Goal: Navigation & Orientation: Find specific page/section

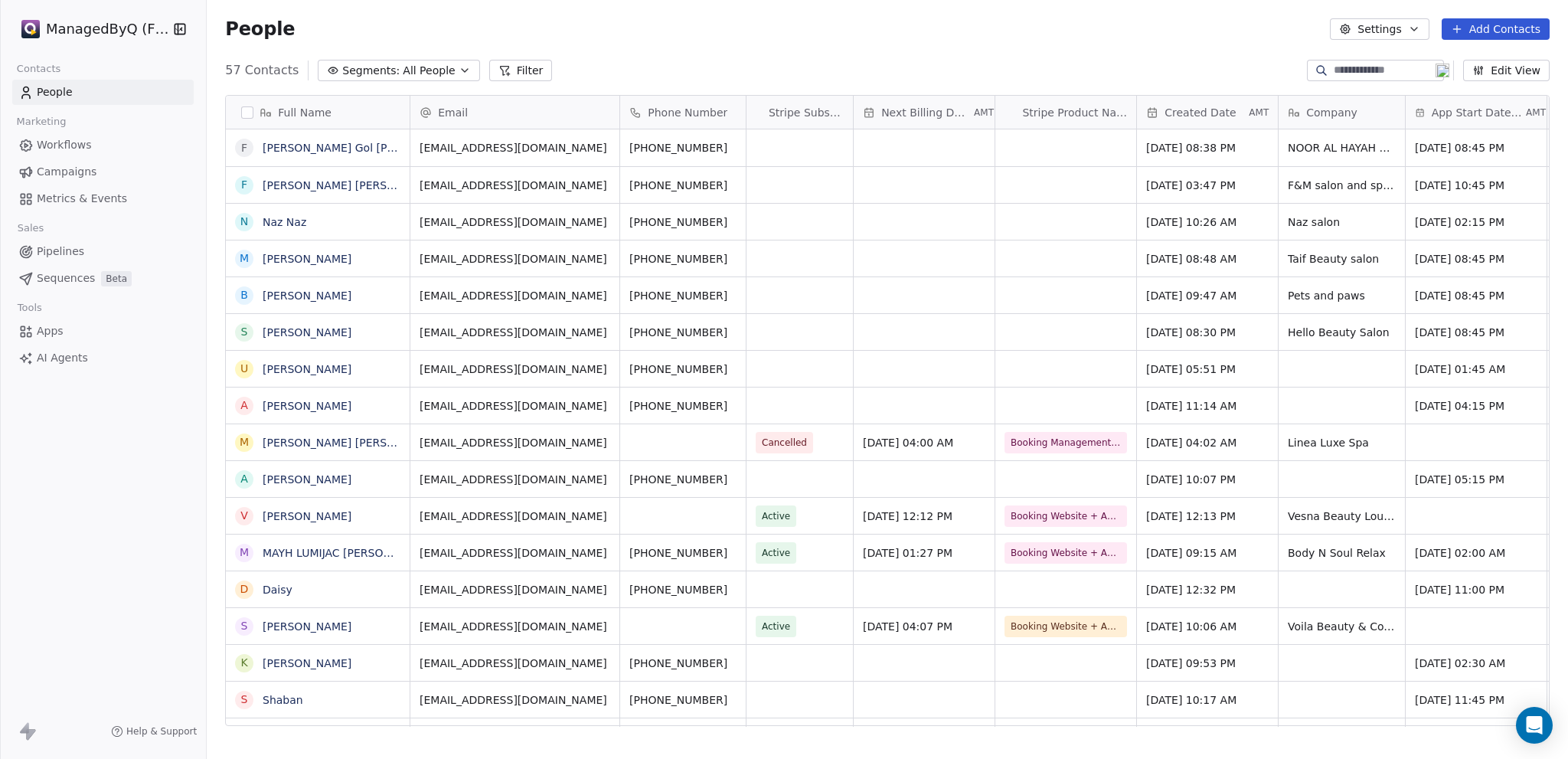
scroll to position [657, 1349]
click at [64, 142] on span "Workflows" at bounding box center [65, 145] width 55 height 16
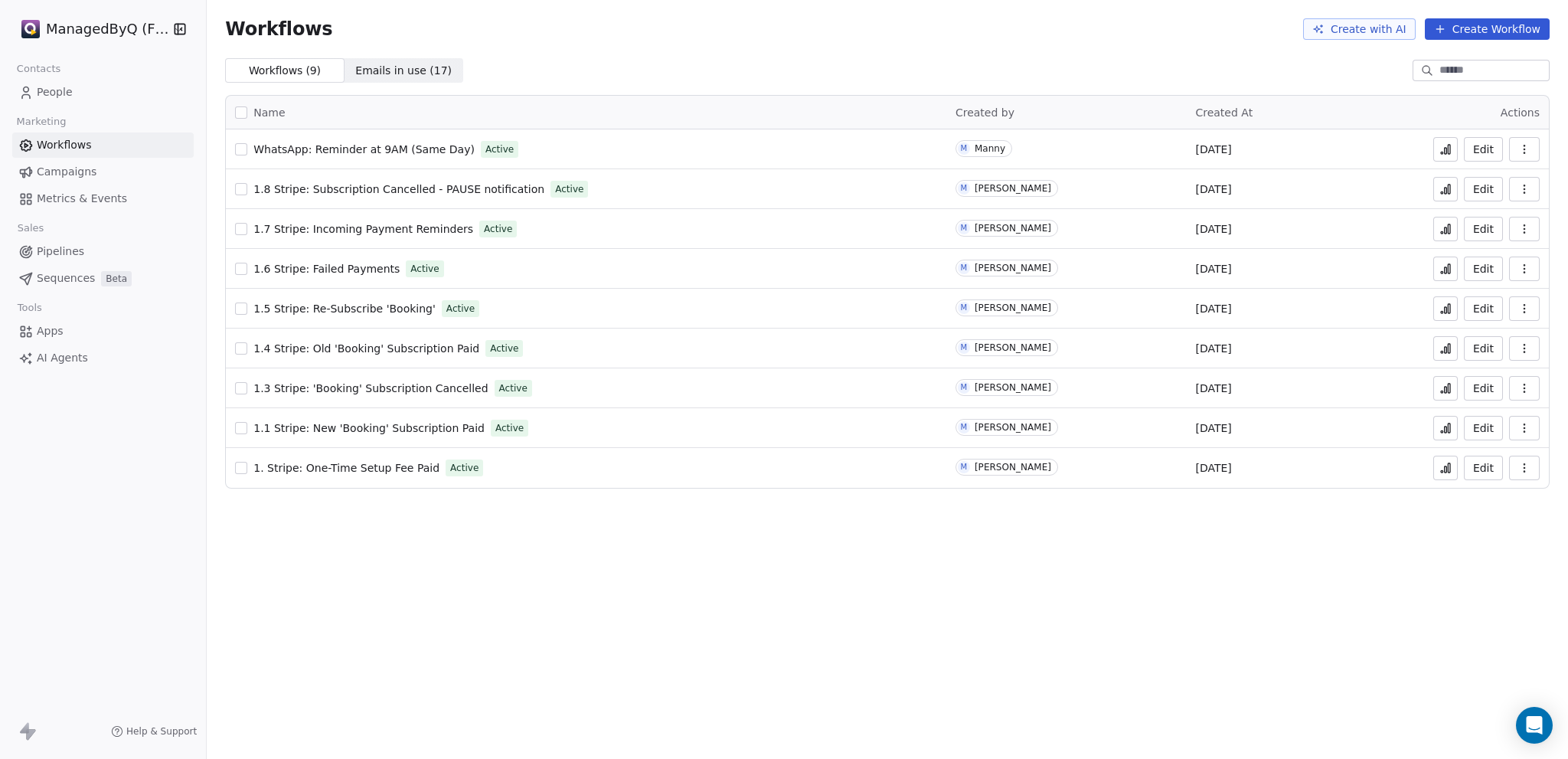
click at [110, 18] on html "ManagedByQ (FZE) Contacts People Marketing Workflows Campaigns Metrics & Events…" at bounding box center [784, 380] width 1568 height 759
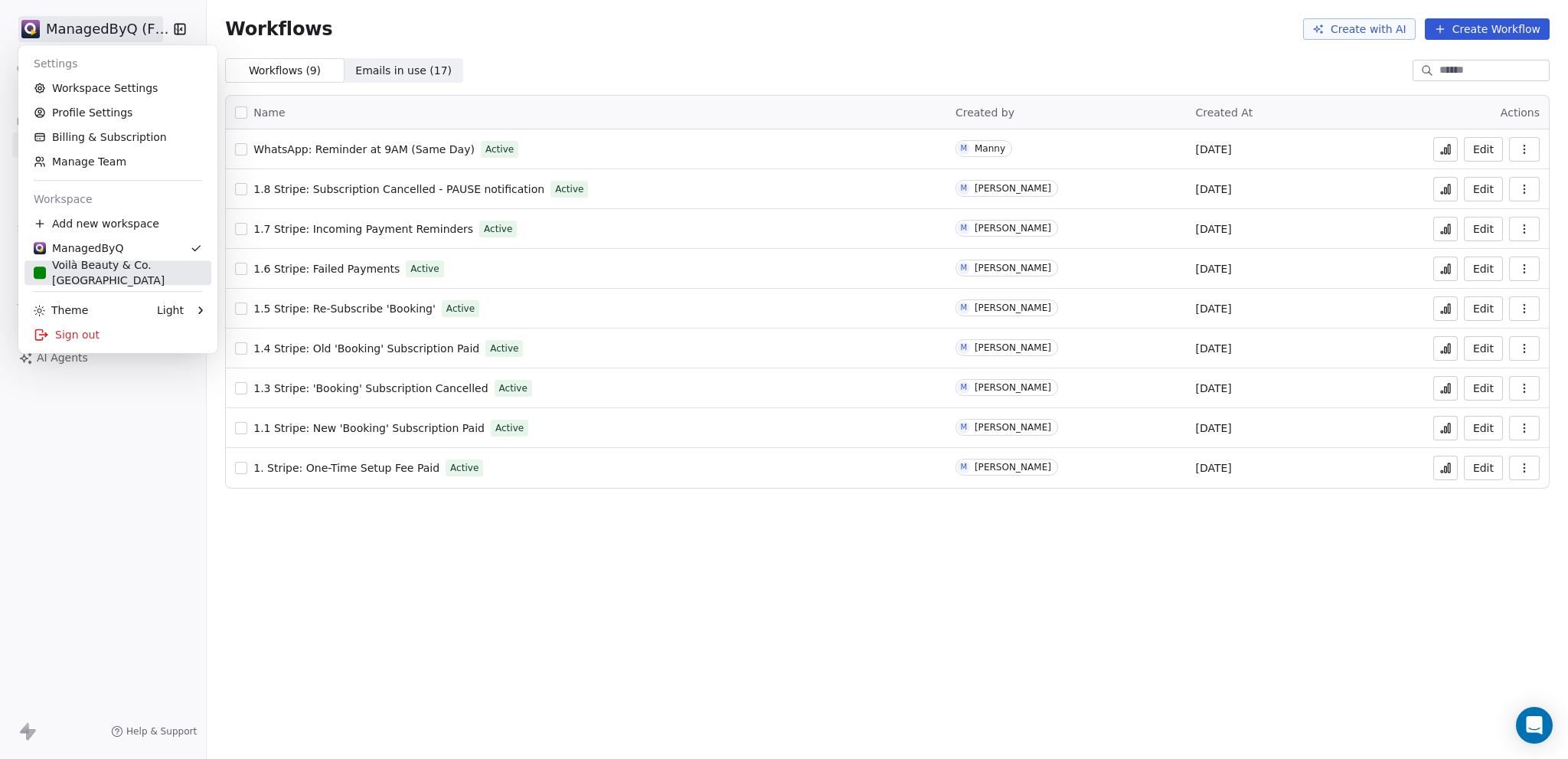
click at [80, 278] on div "Voilà Beauty & Co. [GEOGRAPHIC_DATA]" at bounding box center [118, 273] width 168 height 31
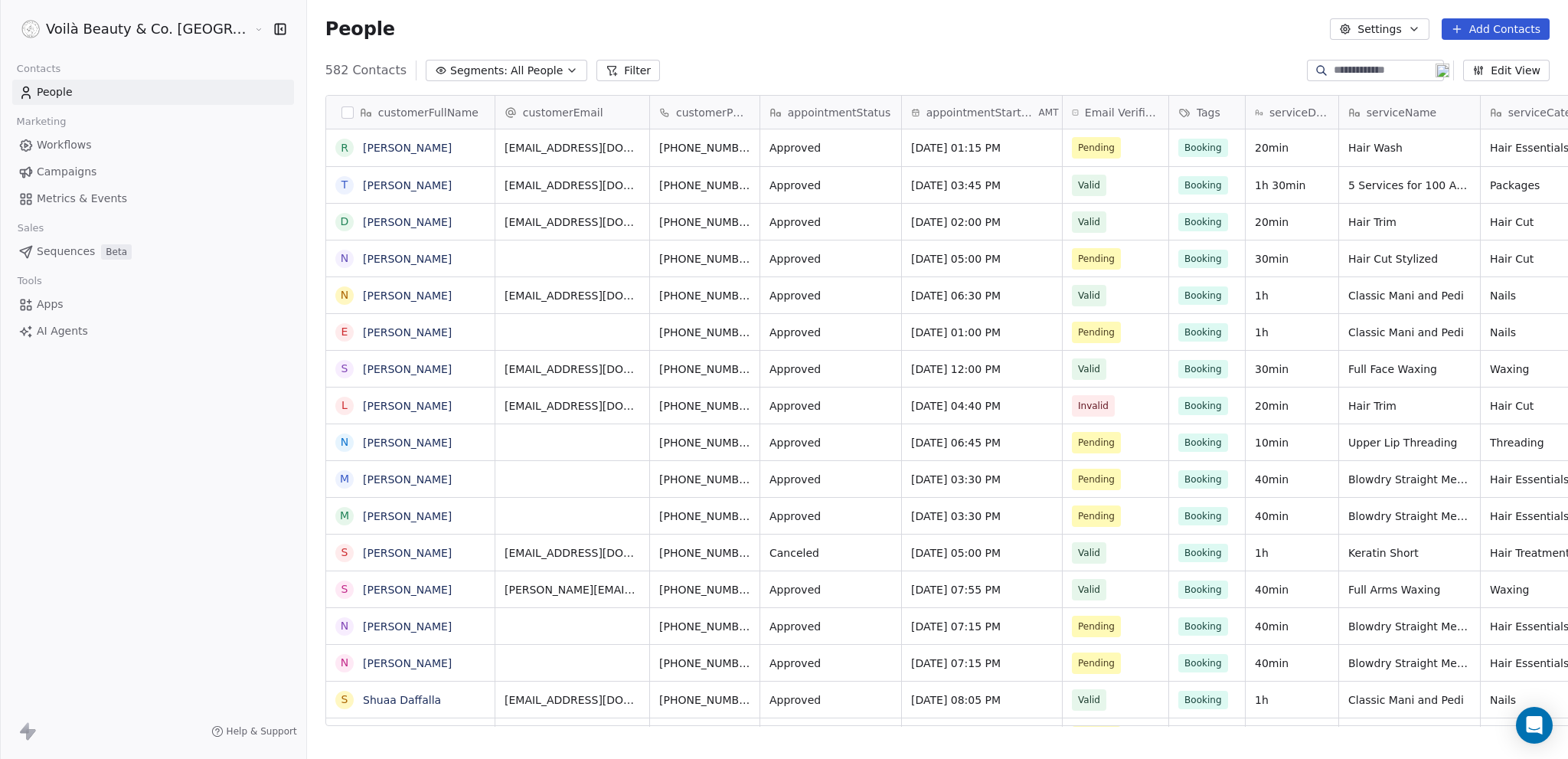
scroll to position [657, 1323]
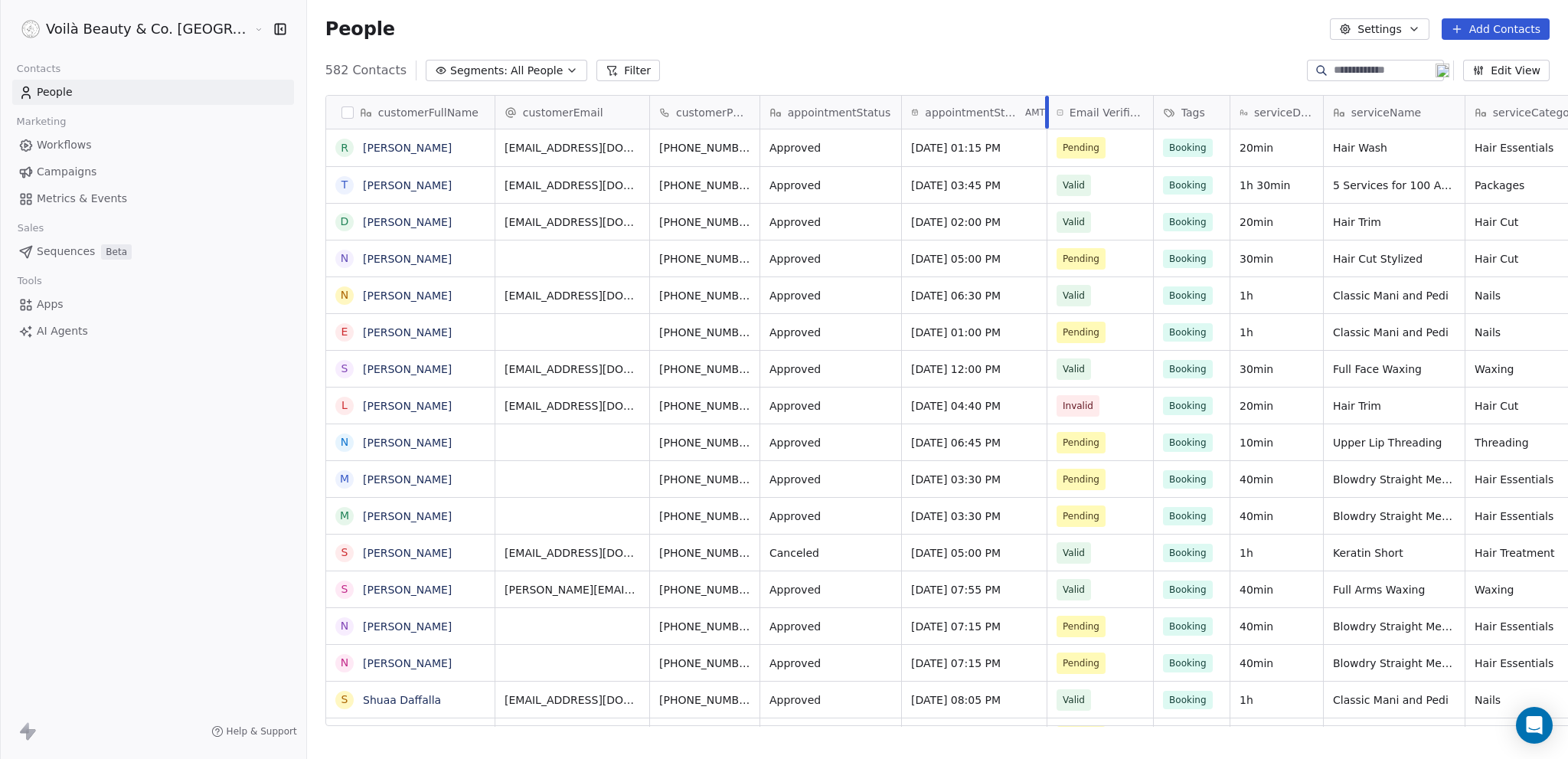
drag, startPoint x: 989, startPoint y: 100, endPoint x: 977, endPoint y: 101, distance: 12.0
click at [974, 100] on div "customerEmail customerPhone appointmentStatus appointmentStartDateTime AMT Emai…" at bounding box center [1282, 112] width 1573 height 34
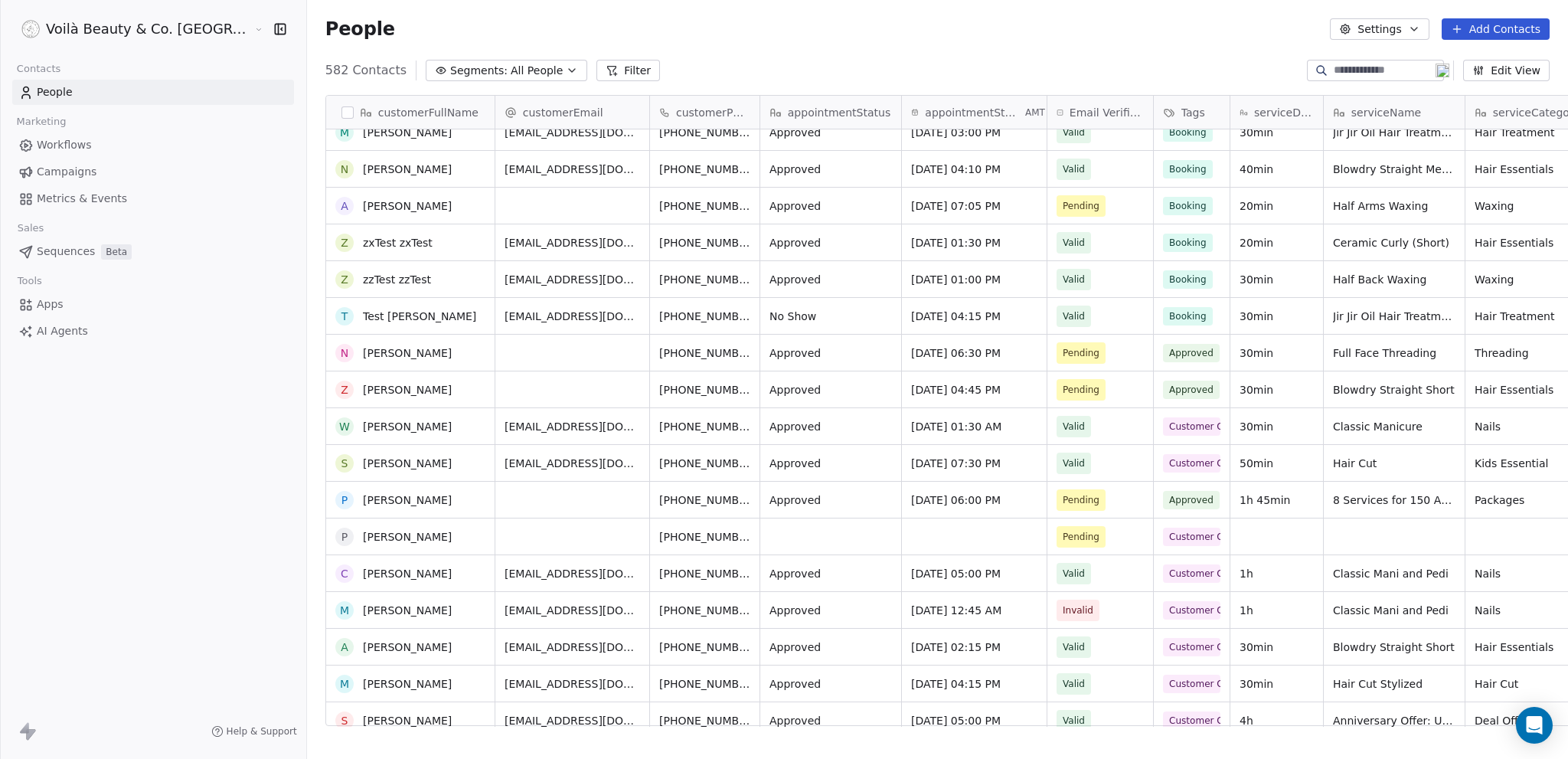
scroll to position [0, 0]
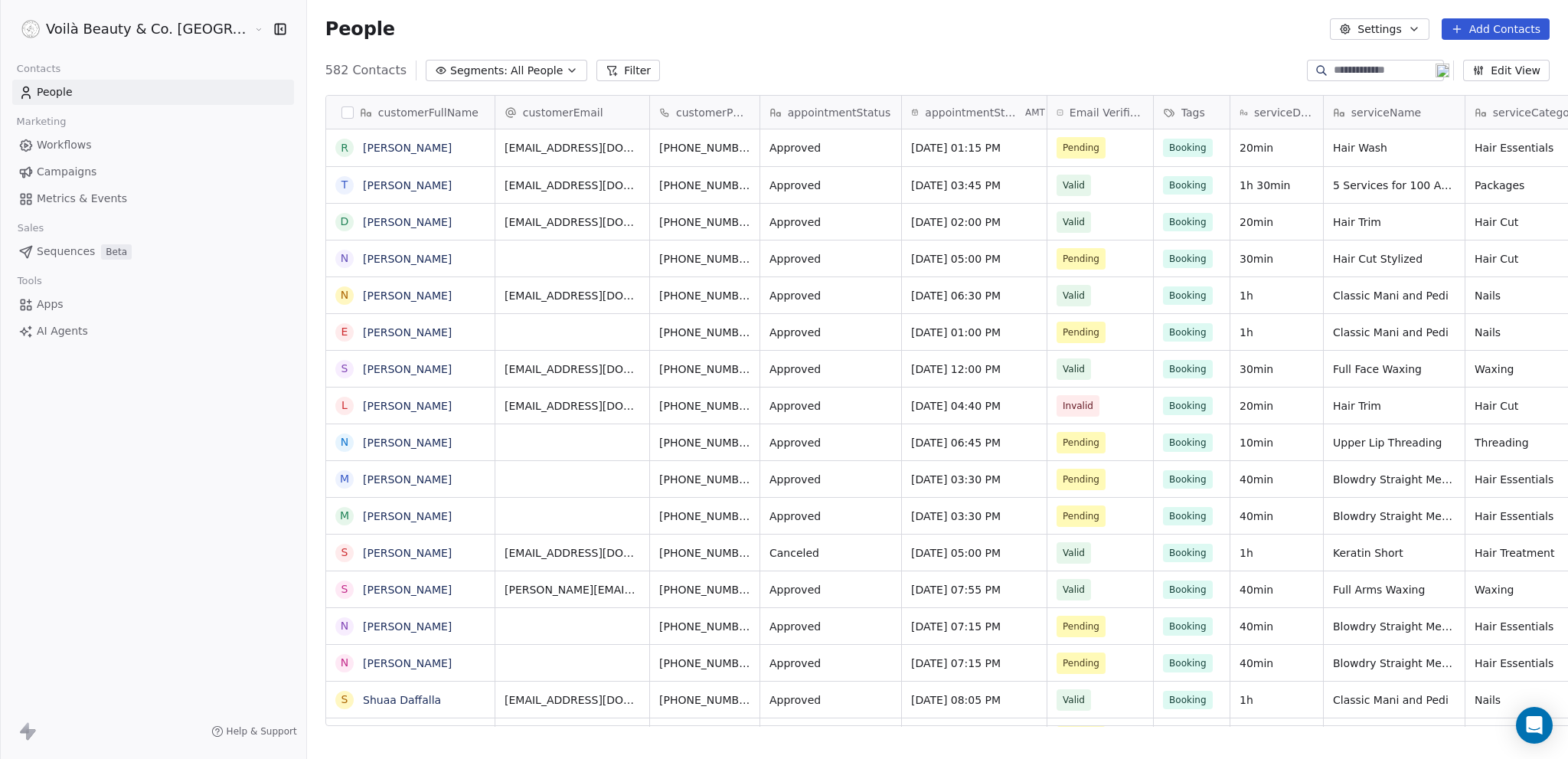
click at [72, 139] on span "Workflows" at bounding box center [65, 145] width 55 height 16
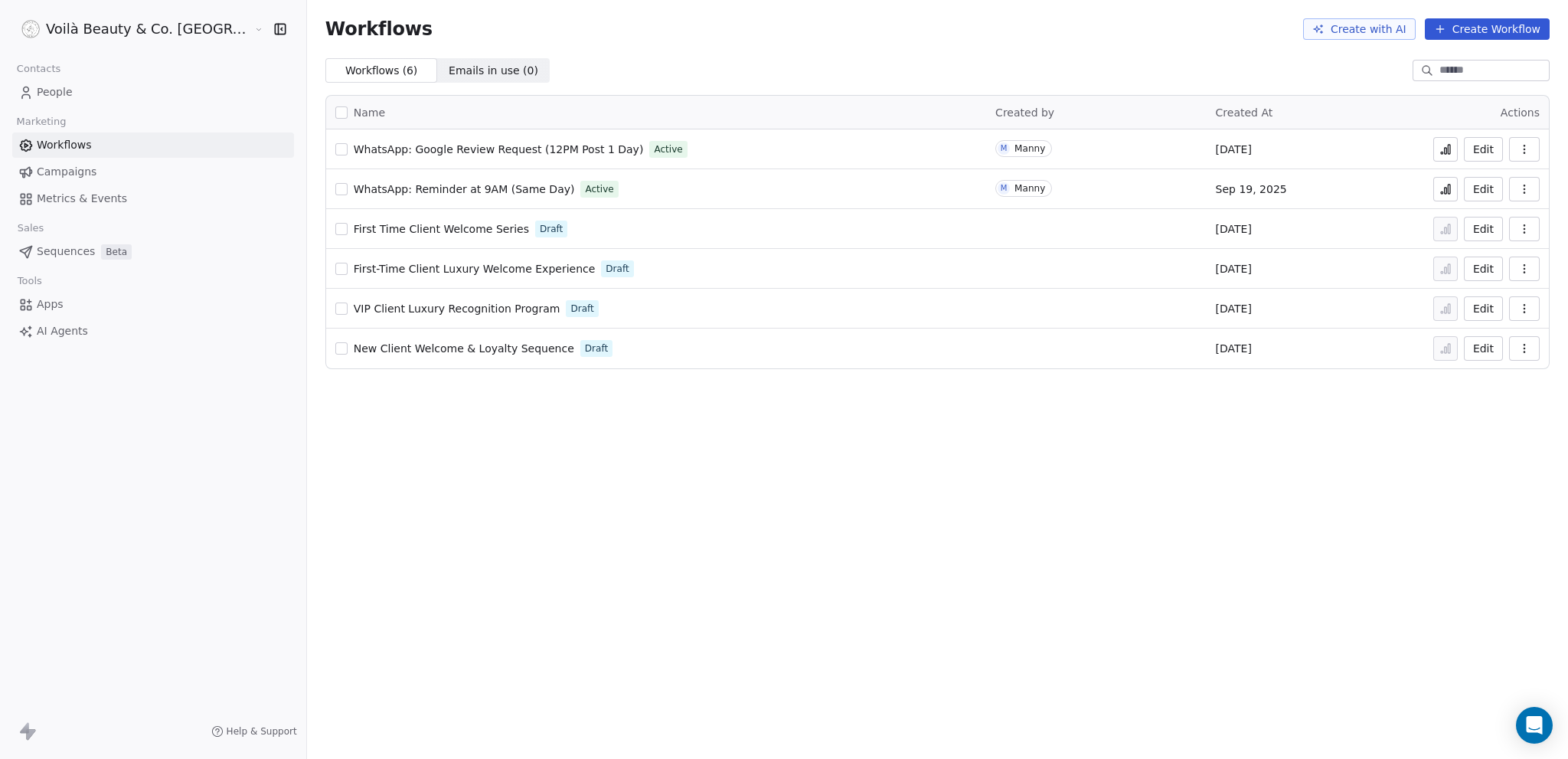
click at [65, 171] on span "Campaigns" at bounding box center [67, 172] width 60 height 16
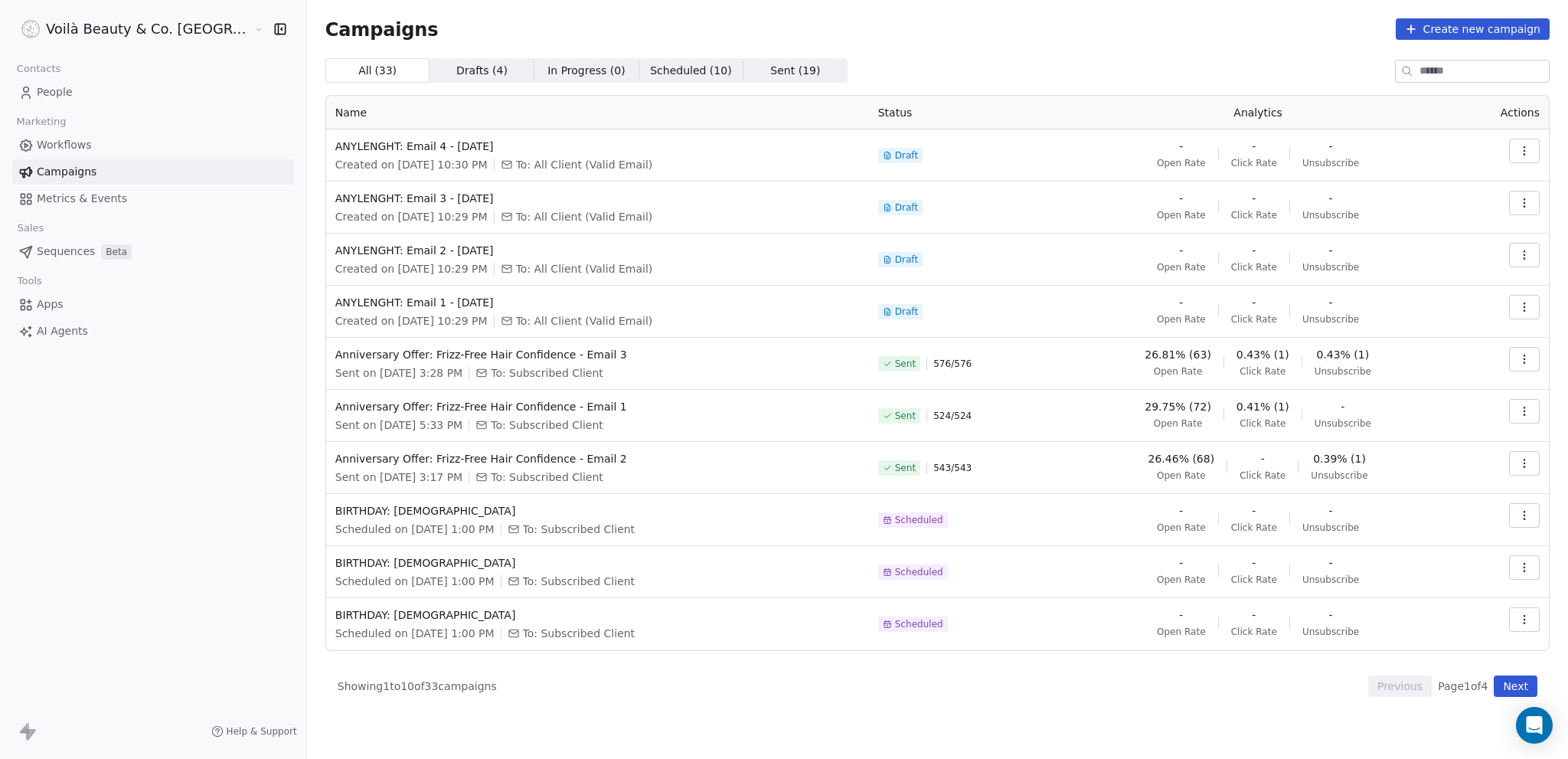
click at [1519, 689] on button "Next" at bounding box center [1516, 687] width 44 height 22
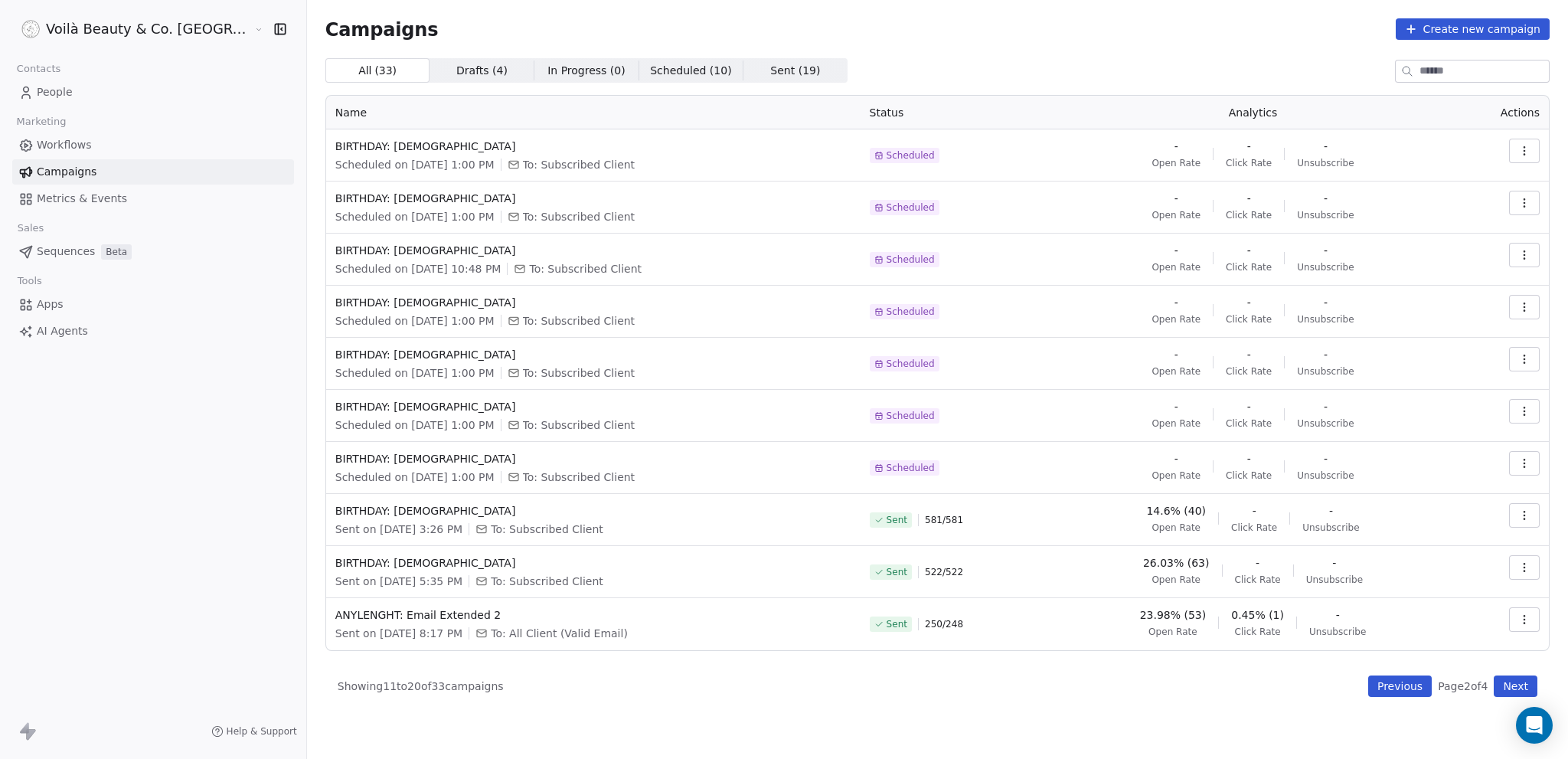
click at [1523, 510] on icon "button" at bounding box center [1525, 516] width 12 height 12
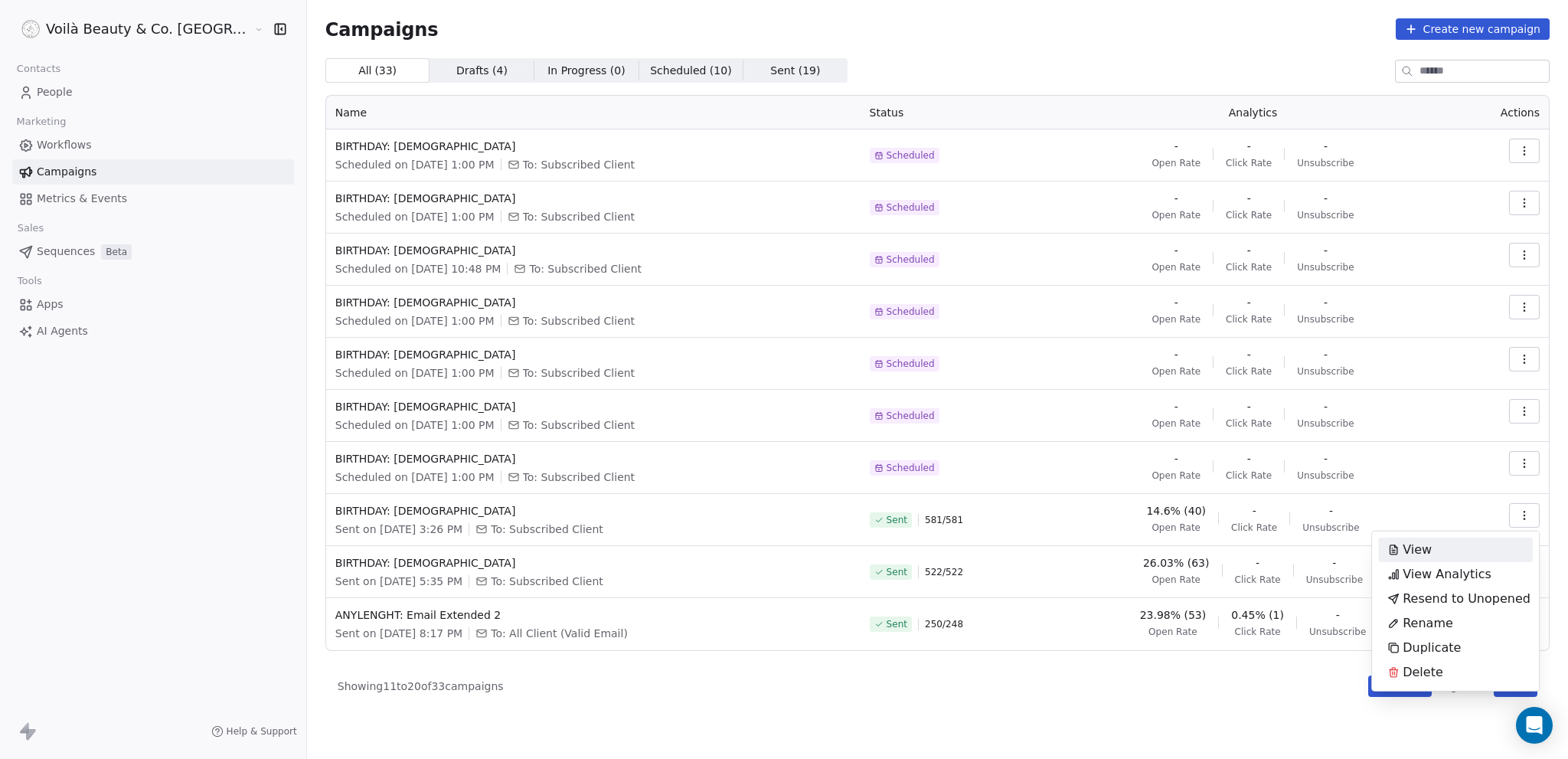
click at [202, 475] on html "Voilà Beauty & Co. Lounge Contacts People Marketing Workflows Campaigns Metrics…" at bounding box center [784, 380] width 1568 height 759
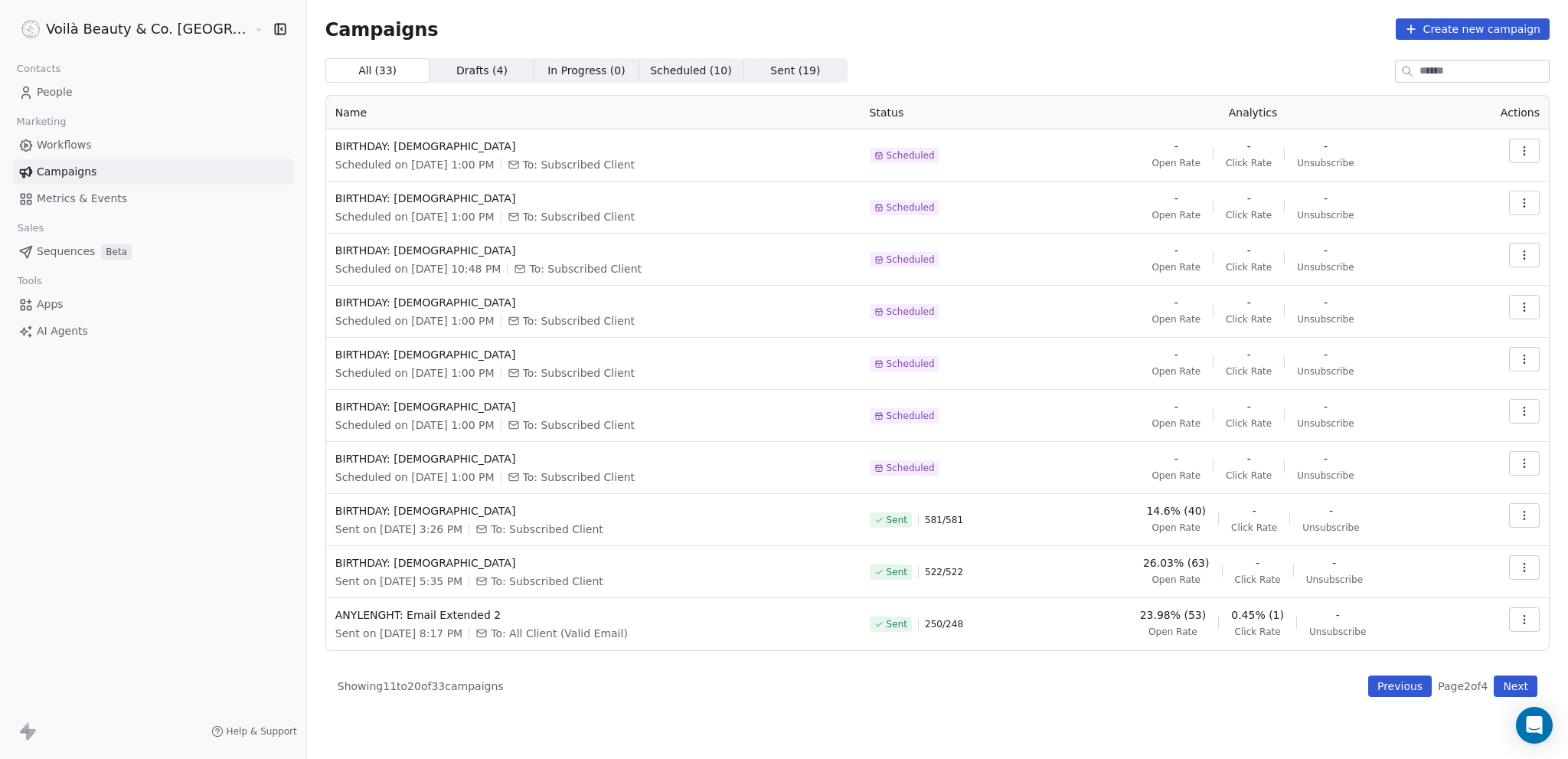
click at [55, 308] on span "Apps" at bounding box center [50, 304] width 27 height 16
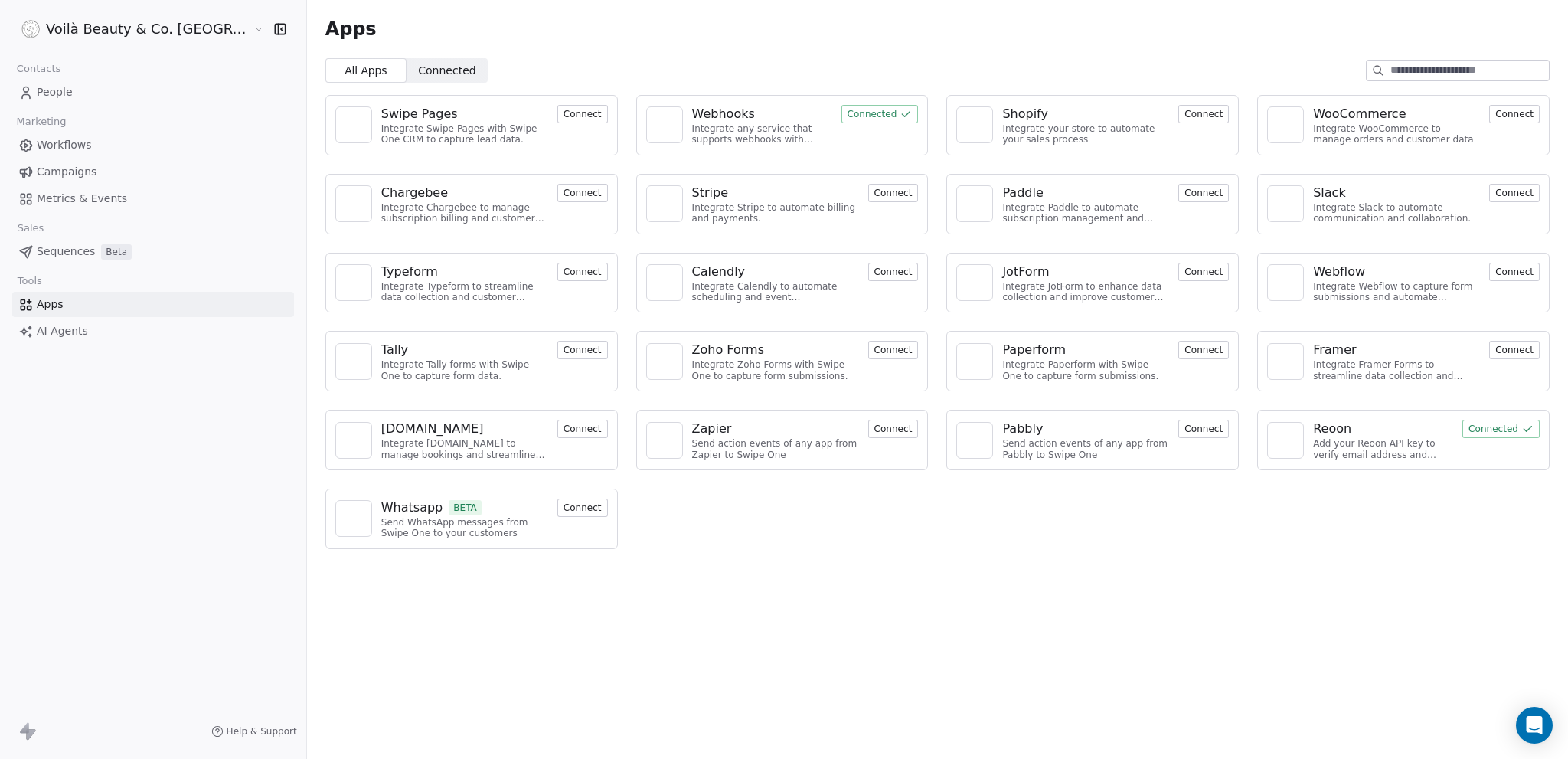
click at [418, 69] on span "Connected" at bounding box center [446, 71] width 58 height 16
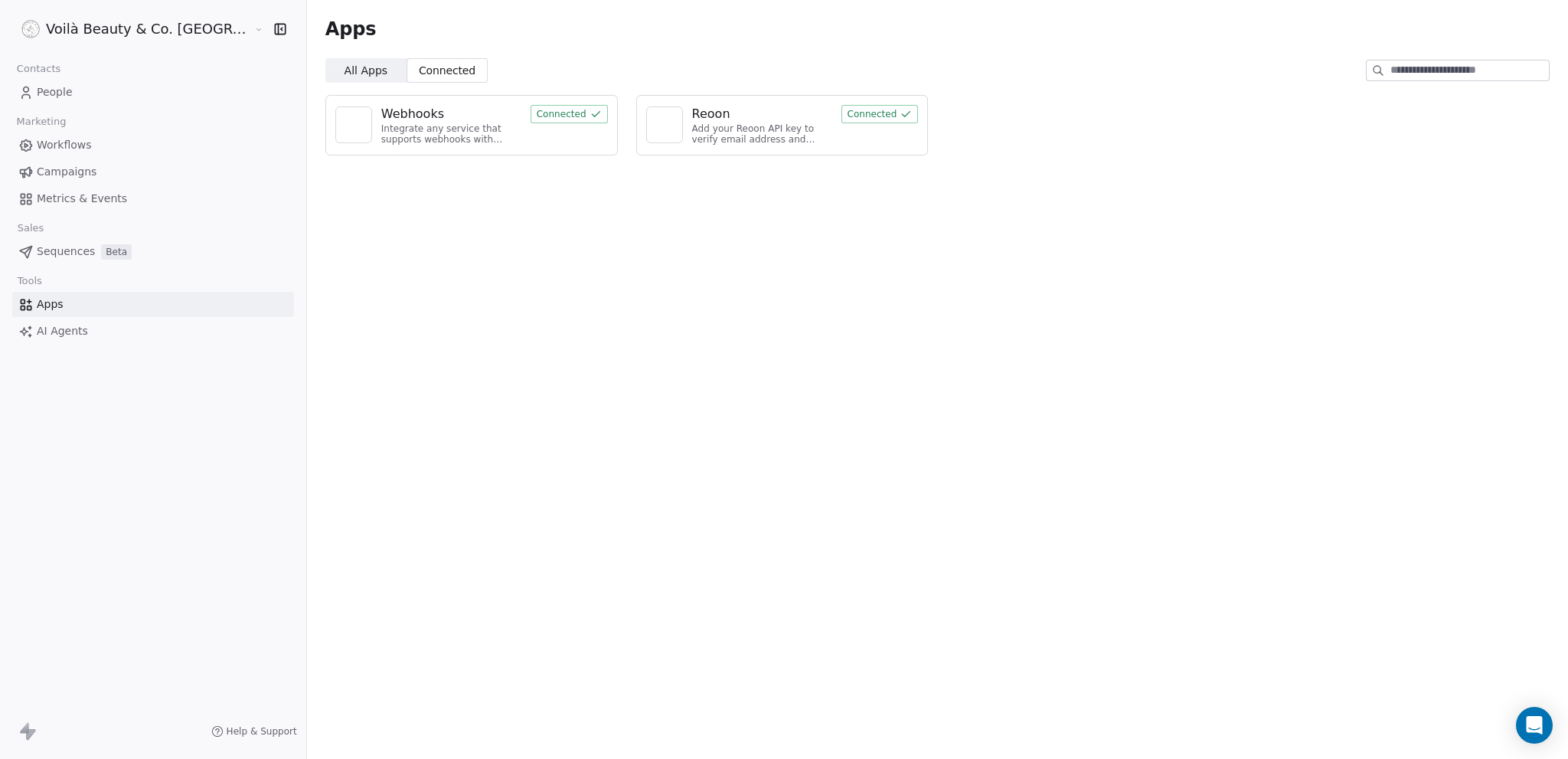
click at [80, 142] on span "Workflows" at bounding box center [65, 145] width 55 height 16
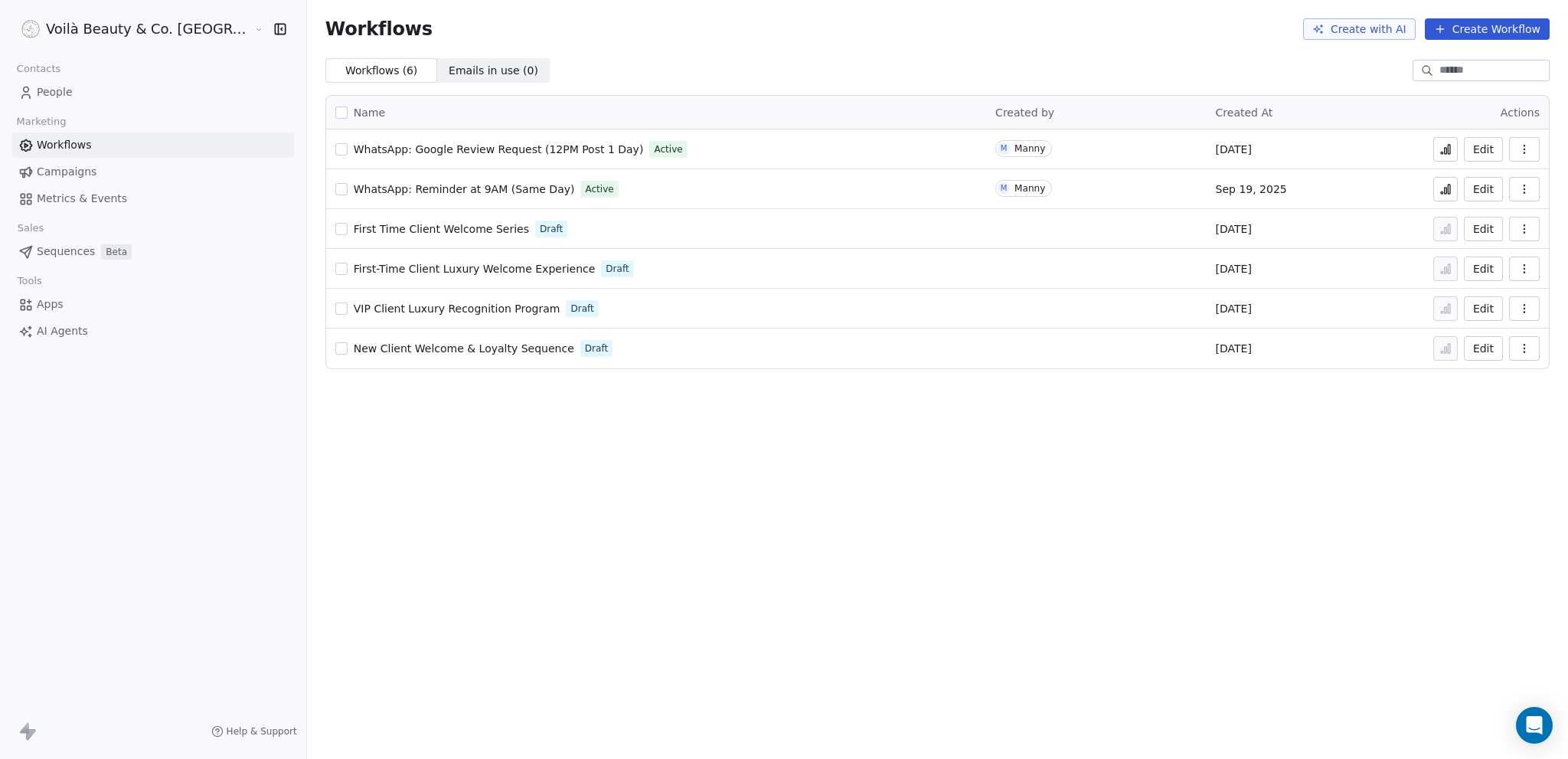
click at [382, 186] on span "WhatsApp: Reminder at 9AM (Same Day)" at bounding box center [465, 189] width 222 height 12
click at [106, 30] on html "Voilà Beauty & Co. Lounge Contacts People Marketing Workflows Campaigns Metrics…" at bounding box center [784, 380] width 1568 height 759
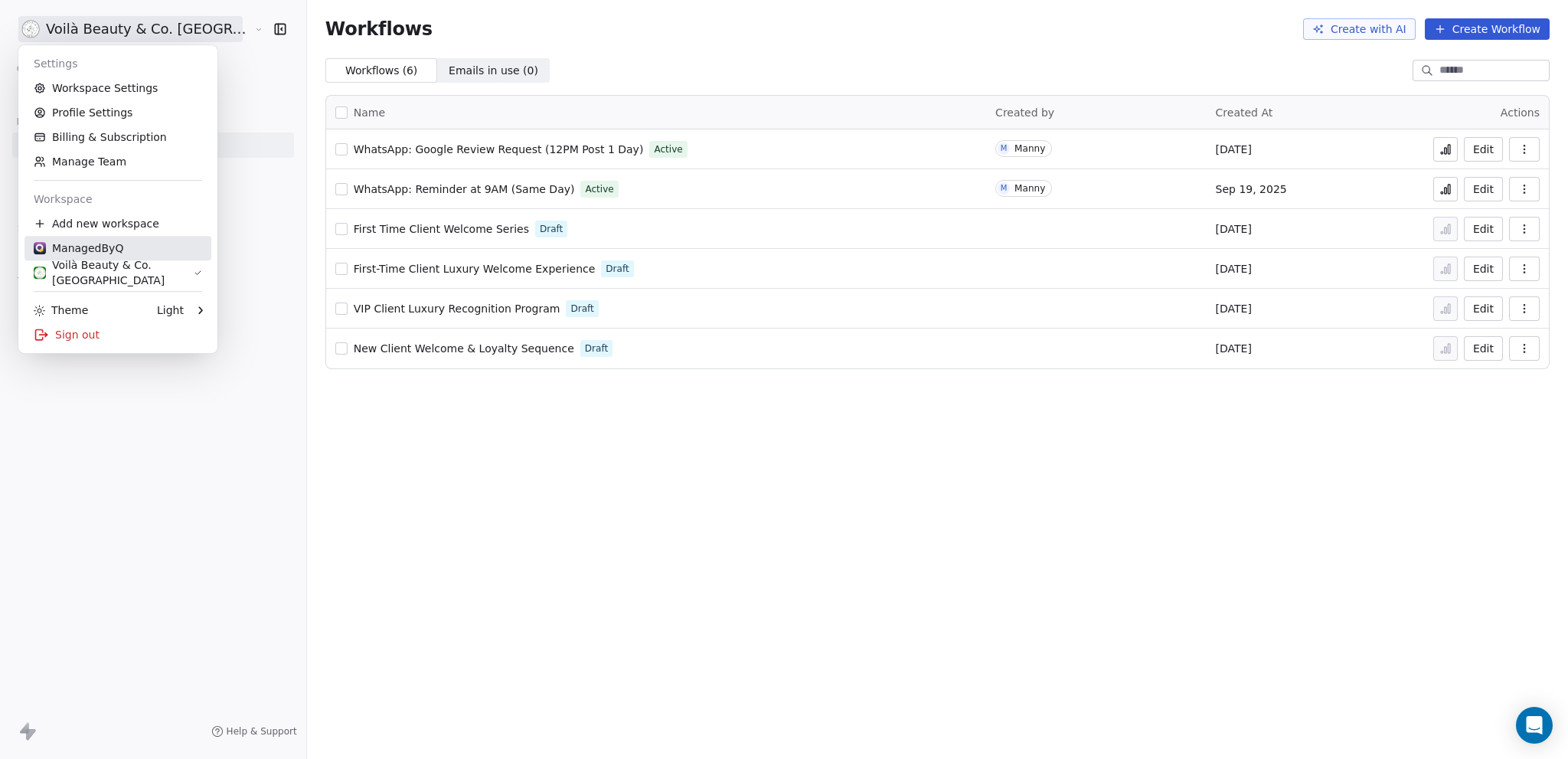
click at [112, 250] on div "ManagedByQ" at bounding box center [78, 248] width 89 height 15
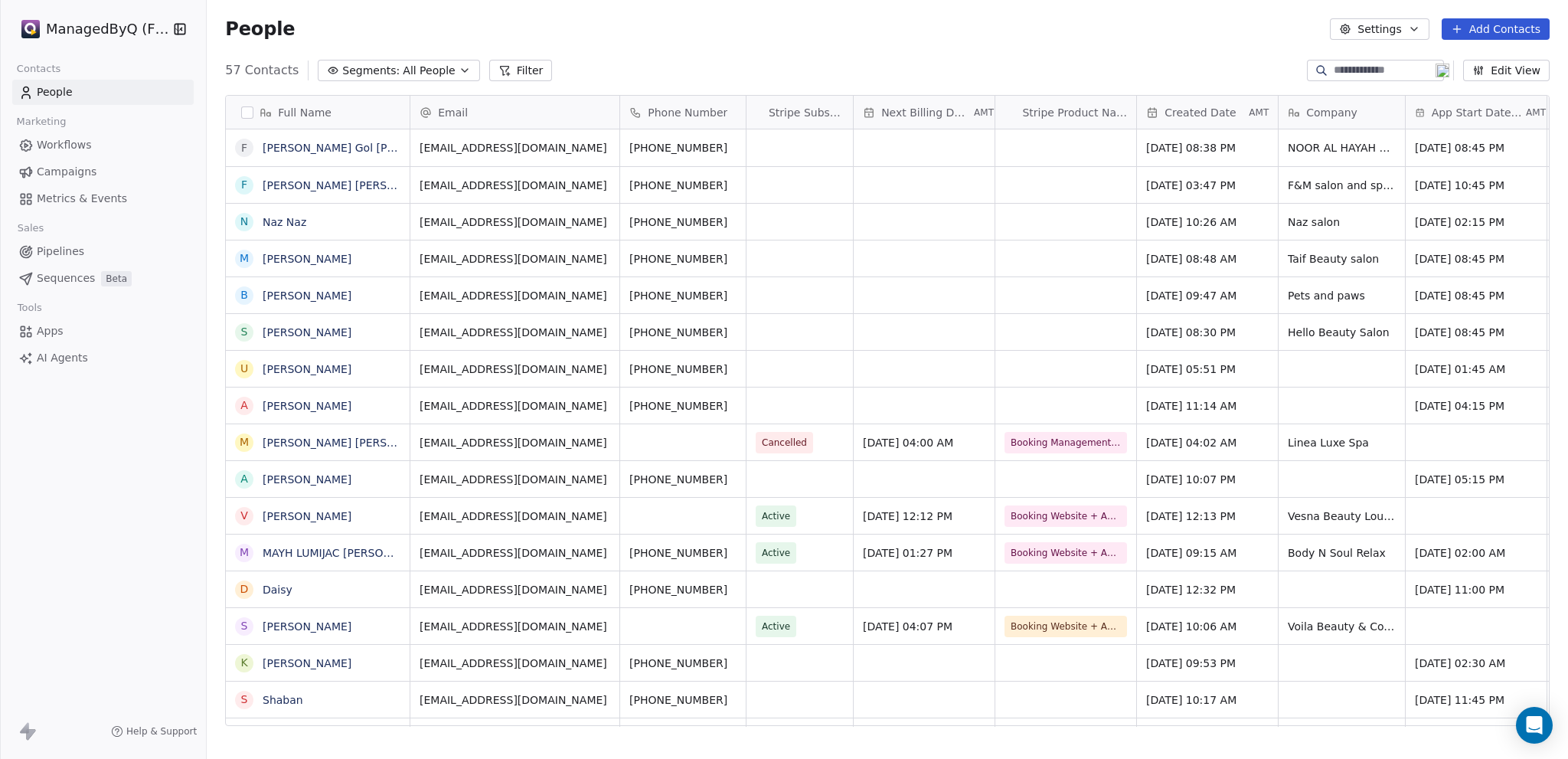
scroll to position [657, 1349]
click at [65, 148] on span "Workflows" at bounding box center [65, 145] width 55 height 16
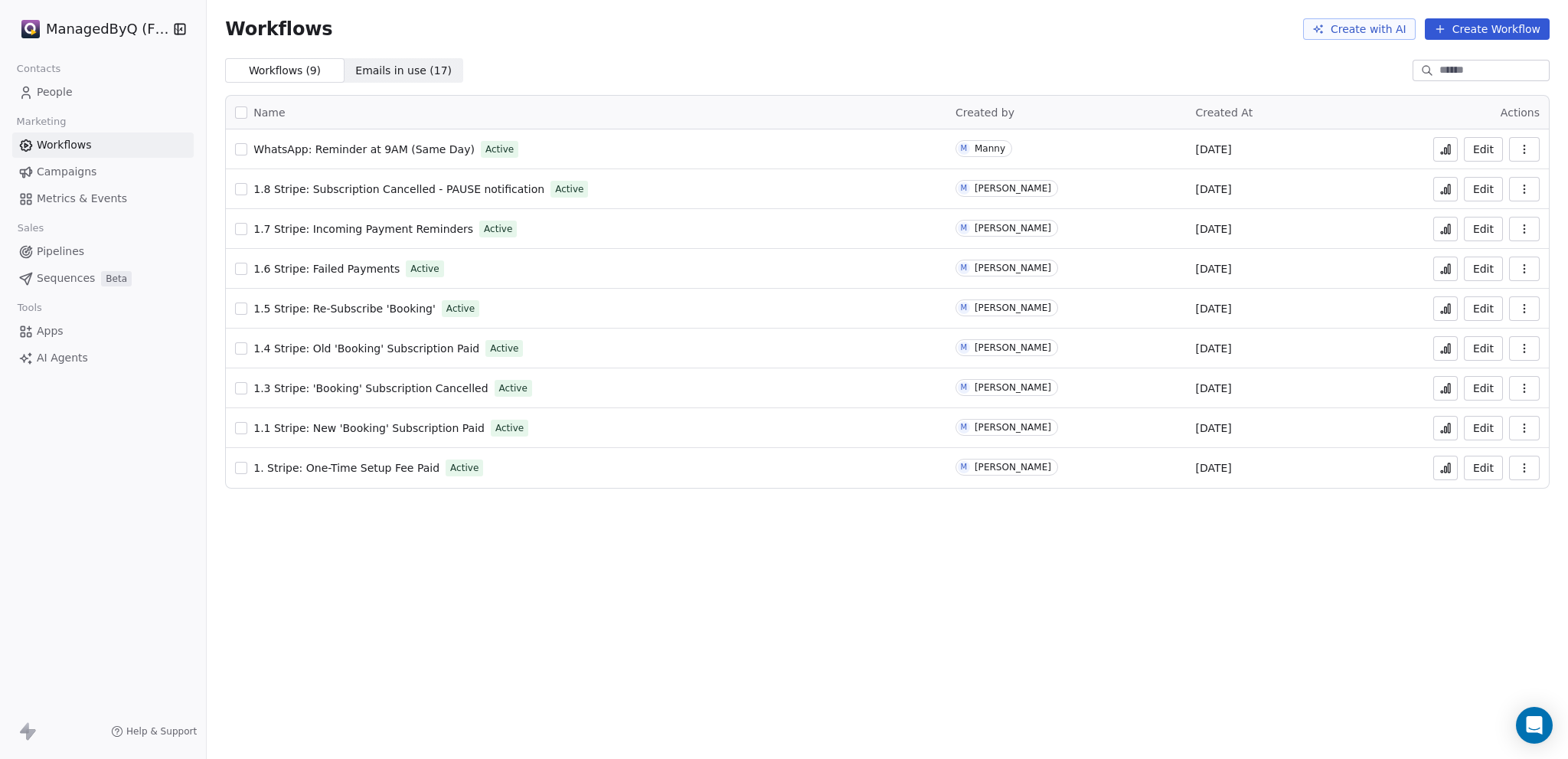
click at [347, 266] on span "1.6 Stripe: Failed Payments" at bounding box center [326, 269] width 146 height 12
